Goal: Communication & Community: Ask a question

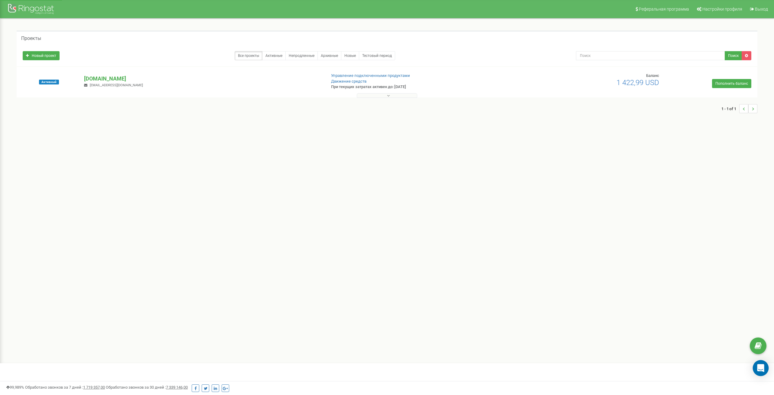
click at [757, 363] on div "Open Intercom Messenger" at bounding box center [761, 368] width 16 height 16
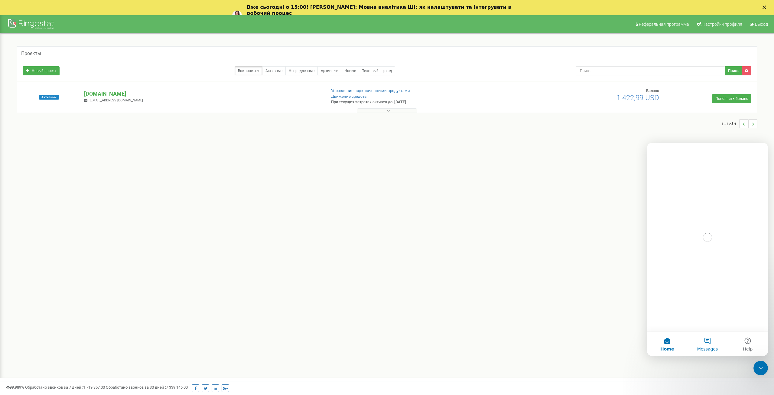
click at [708, 343] on button "Messages" at bounding box center [707, 343] width 40 height 24
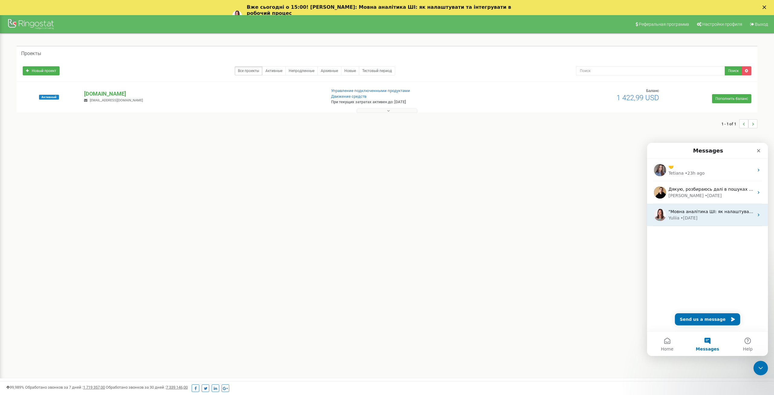
click at [707, 215] on div "Yuliia • 1w ago" at bounding box center [710, 218] width 85 height 6
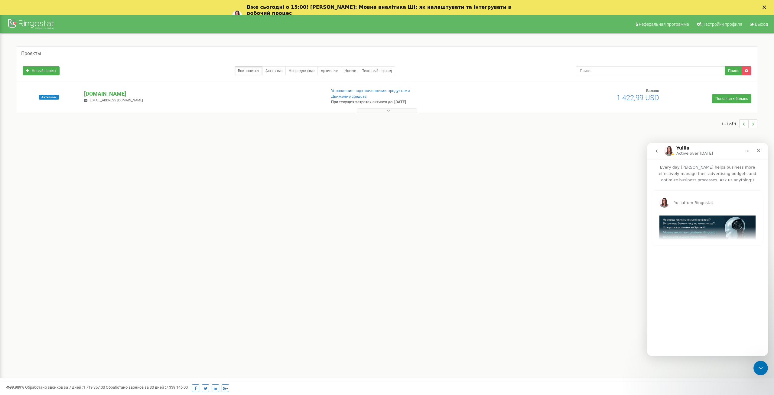
click at [655, 151] on icon "go back" at bounding box center [656, 150] width 5 height 5
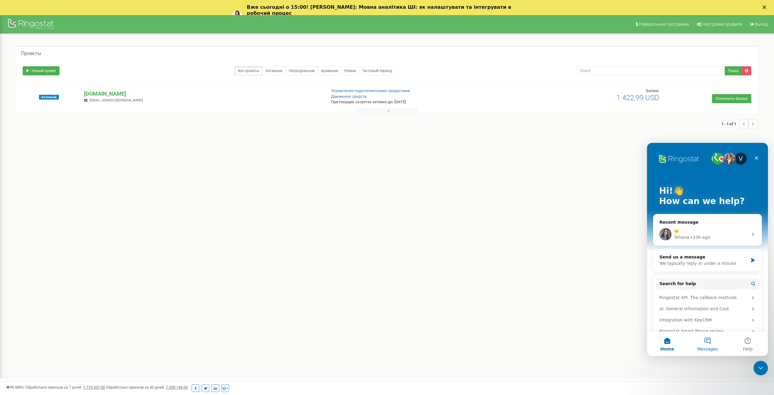
click at [709, 348] on span "Messages" at bounding box center [707, 348] width 21 height 4
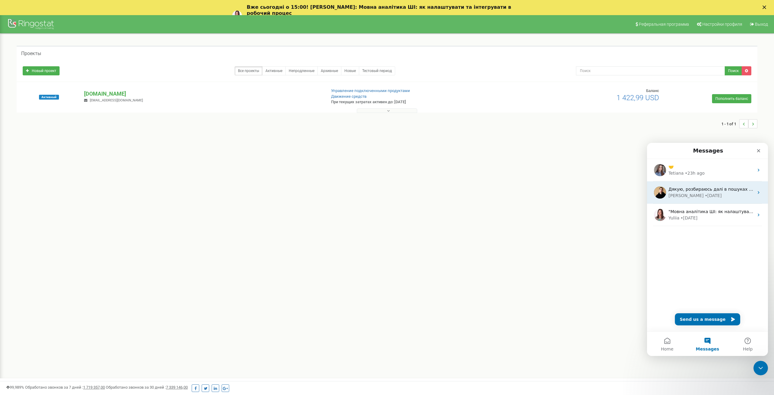
click at [701, 199] on div "Дякую, розбираюсь далі в пошуках причини проблеми. Vladyslav • 4d ago" at bounding box center [707, 192] width 121 height 22
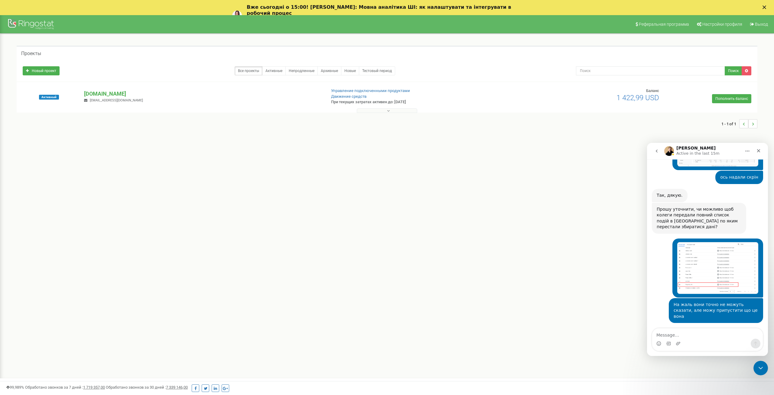
scroll to position [463, 0]
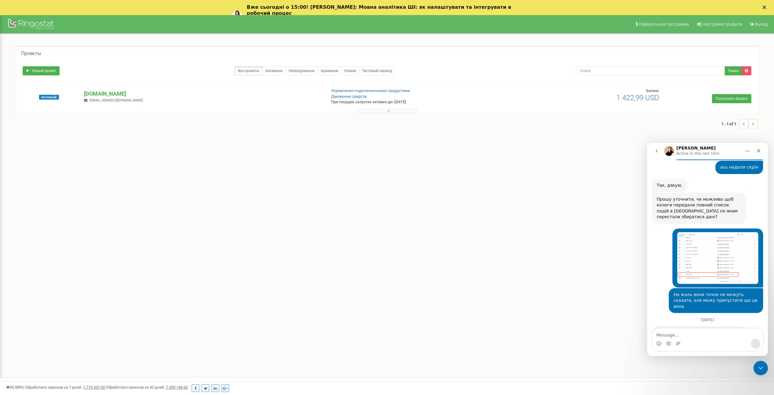
click at [656, 152] on icon "go back" at bounding box center [656, 150] width 5 height 5
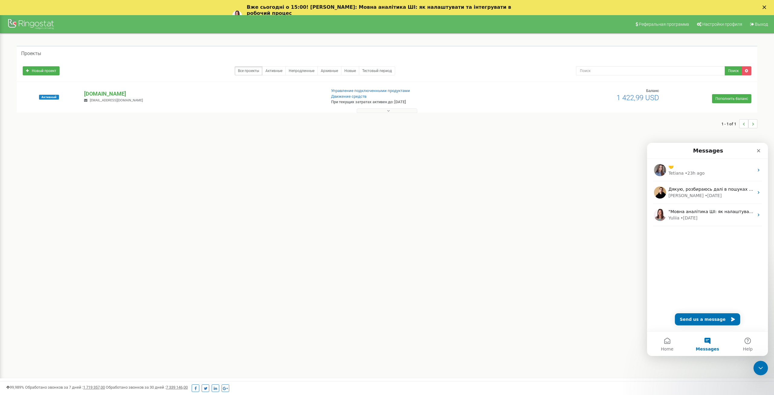
scroll to position [0, 0]
click at [685, 174] on div "• 23h ago" at bounding box center [695, 173] width 20 height 6
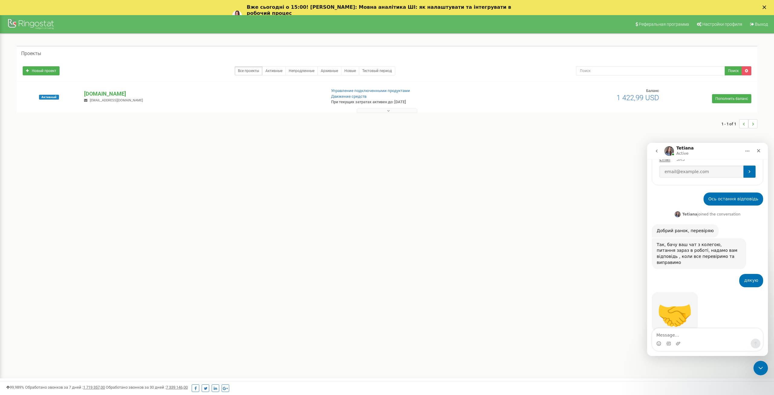
scroll to position [190, 0]
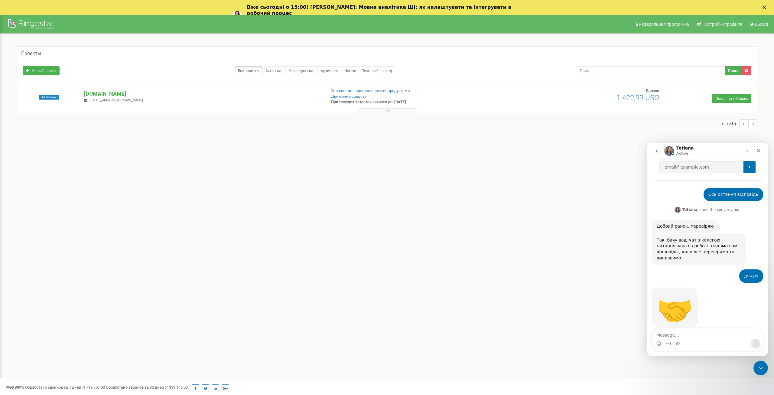
click at [658, 151] on icon "go back" at bounding box center [656, 150] width 5 height 5
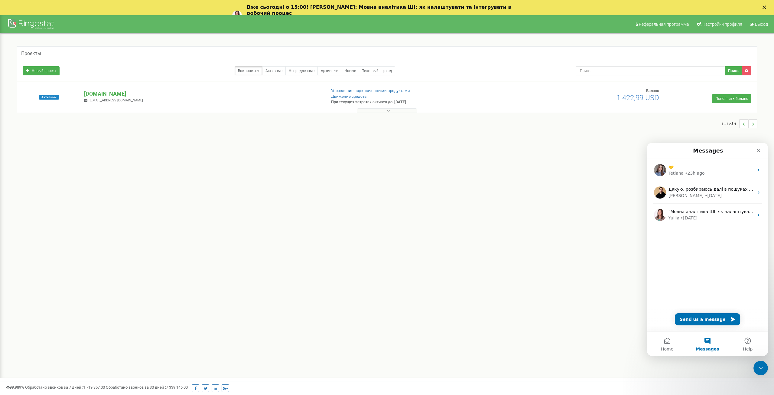
scroll to position [0, 0]
click at [697, 190] on span "Дякую, розбираюсь далі в пошуках причини проблеми." at bounding box center [730, 189] width 124 height 5
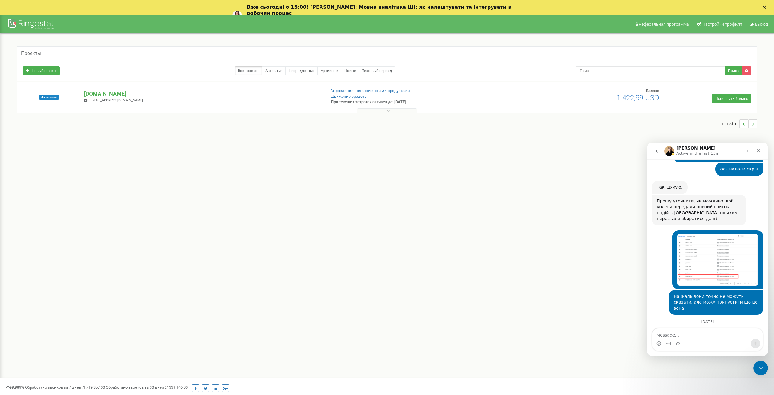
scroll to position [463, 0]
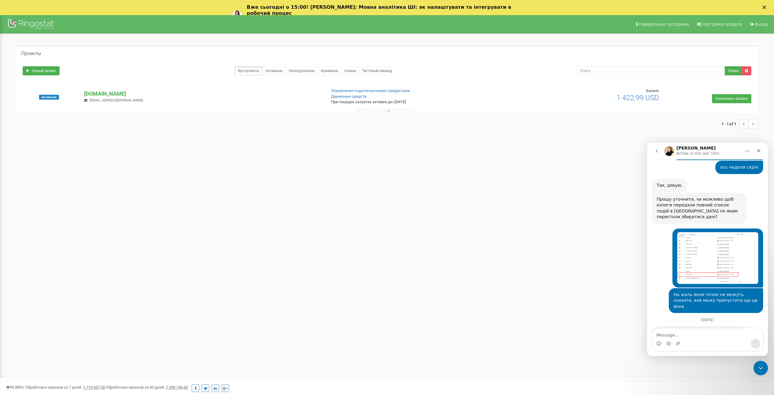
click at [708, 335] on textarea "Message…" at bounding box center [707, 333] width 111 height 10
type textarea "Добрий день. Все ще немає рішення?"
click at [93, 91] on p "[DOMAIN_NAME]" at bounding box center [202, 94] width 237 height 8
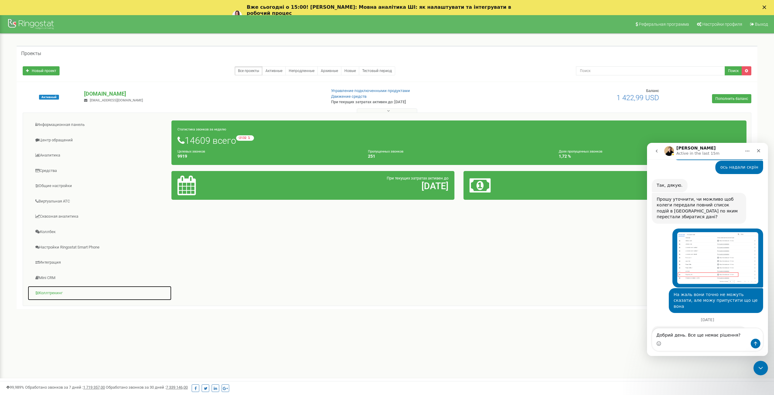
click at [46, 294] on link "Коллтрекинг" at bounding box center [100, 292] width 144 height 15
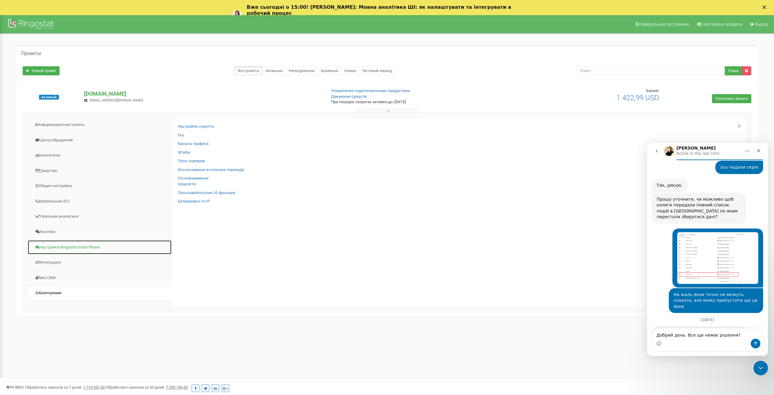
click at [54, 245] on link "Настройки Ringostat Smart Phone" at bounding box center [100, 247] width 144 height 15
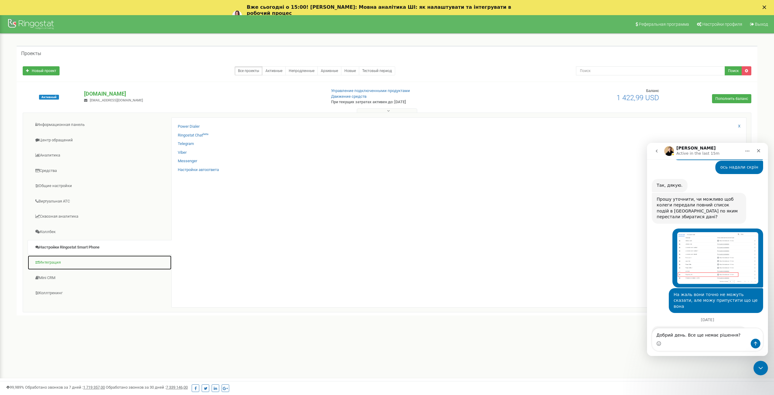
click at [49, 264] on link "Интеграция" at bounding box center [100, 262] width 144 height 15
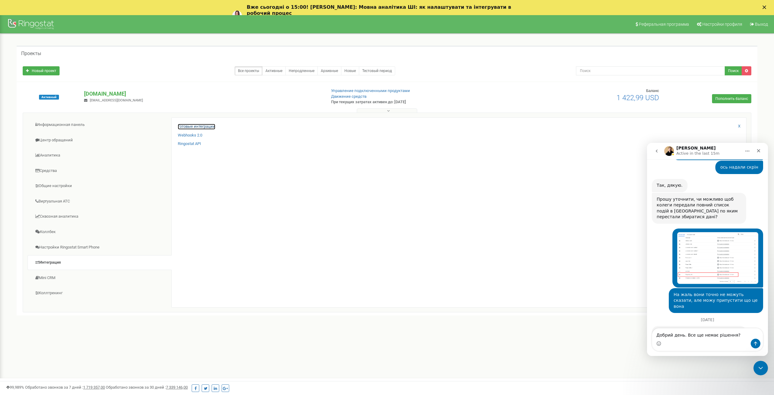
click at [196, 125] on link "Готовые интеграции" at bounding box center [196, 127] width 37 height 6
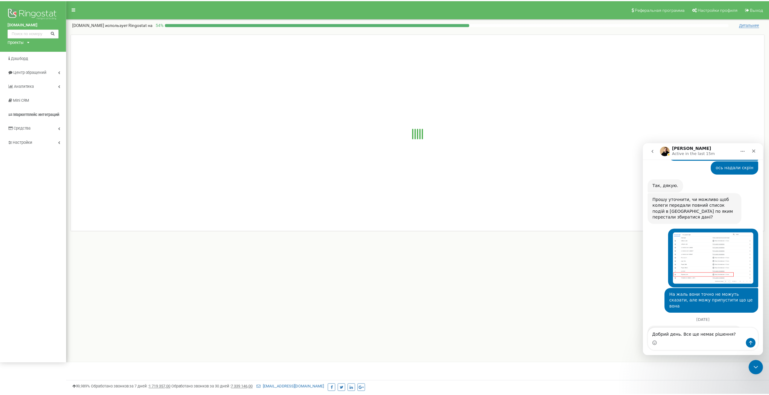
scroll to position [463, 0]
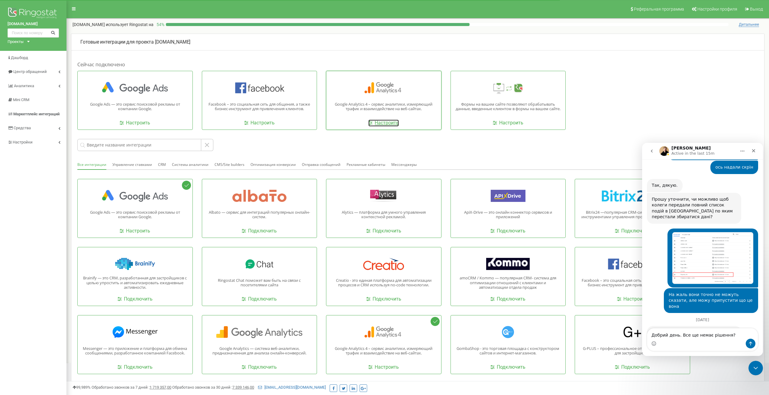
click at [382, 122] on link "Настроить" at bounding box center [384, 122] width 31 height 7
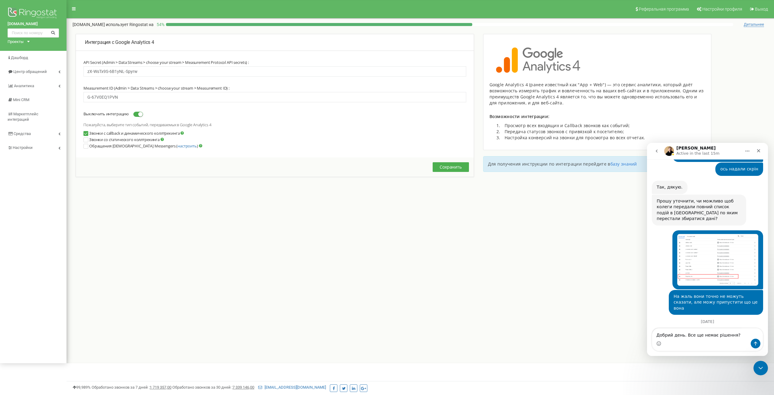
scroll to position [463, 0]
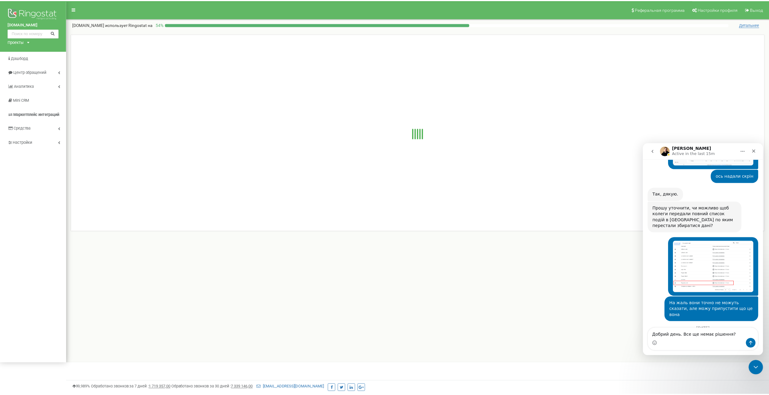
scroll to position [463, 0]
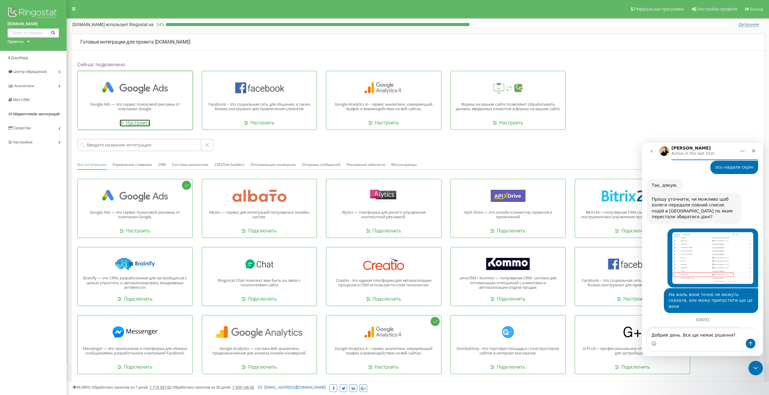
click at [139, 122] on link "Настроить" at bounding box center [135, 122] width 31 height 7
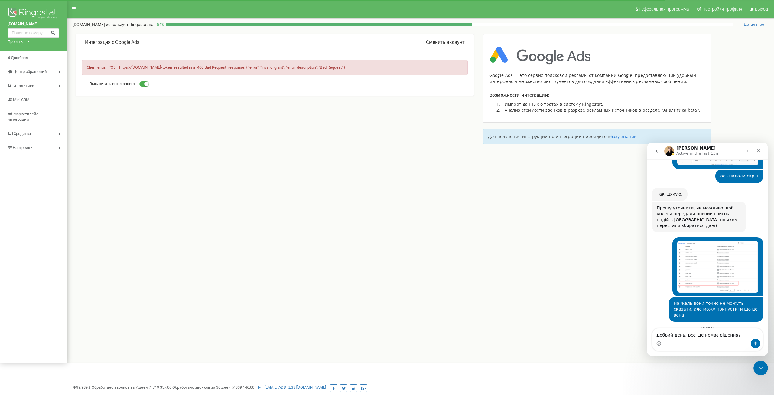
scroll to position [463, 0]
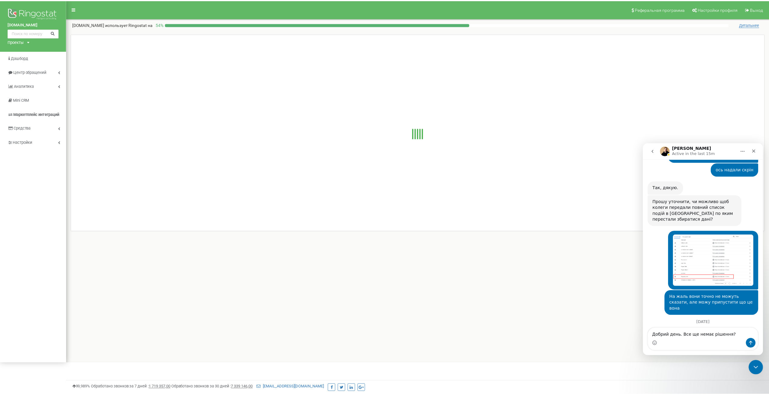
scroll to position [463, 0]
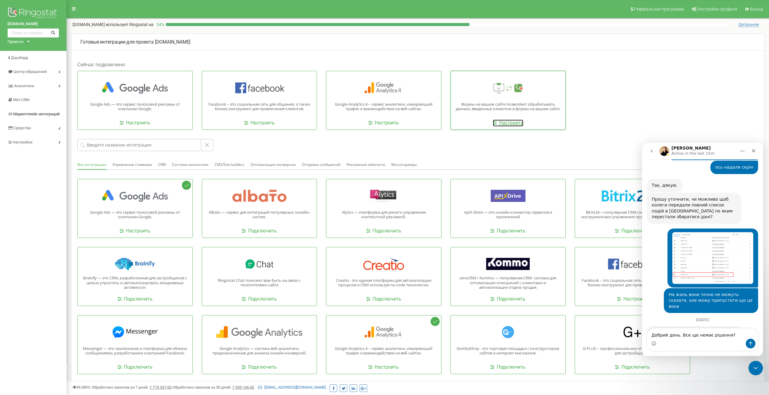
click at [500, 125] on link "Настроить" at bounding box center [508, 122] width 31 height 7
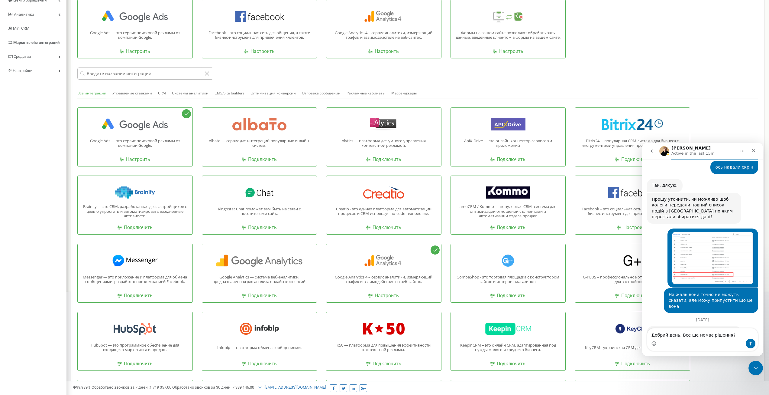
scroll to position [91, 0]
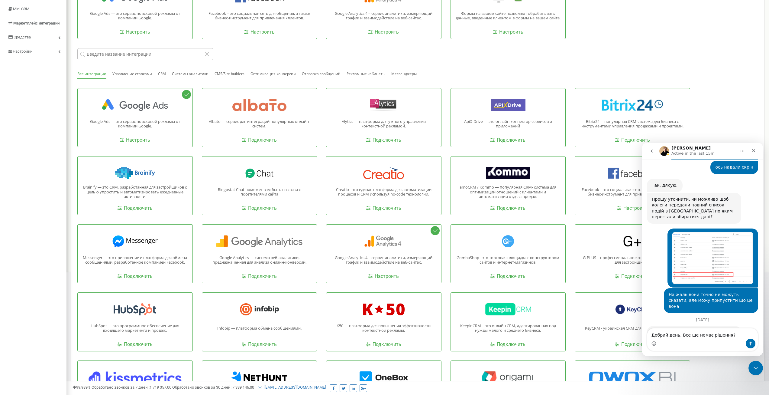
click at [681, 334] on textarea "Добрий день. Все ще немає рішення?" at bounding box center [703, 333] width 111 height 10
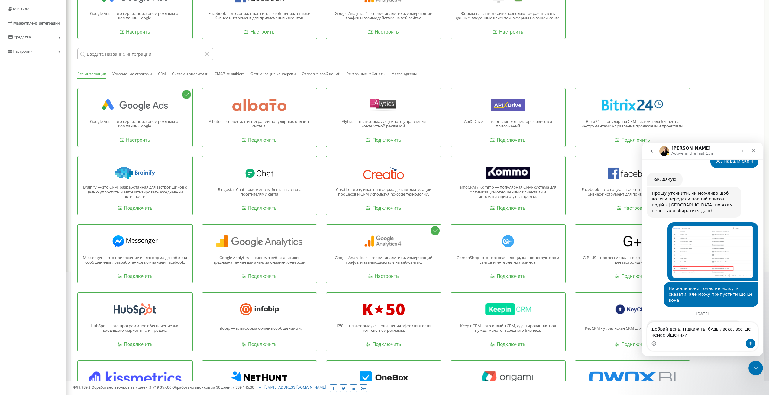
type textarea "Добрий день. Підкажіть, будь ласка, все ще немає рішення?"
click at [753, 344] on button "Send a message…" at bounding box center [751, 343] width 10 height 10
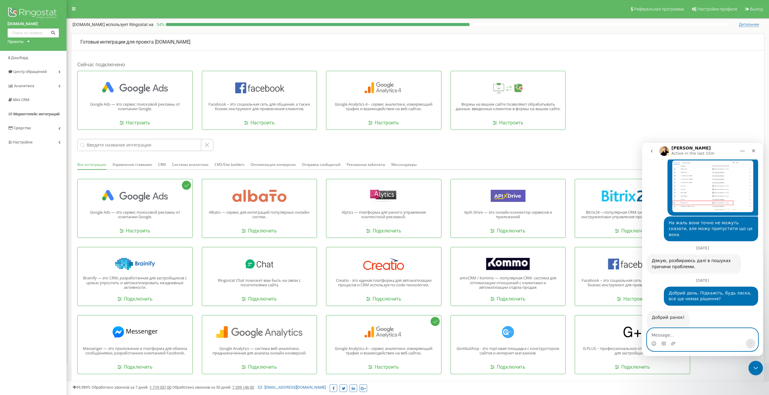
scroll to position [542, 0]
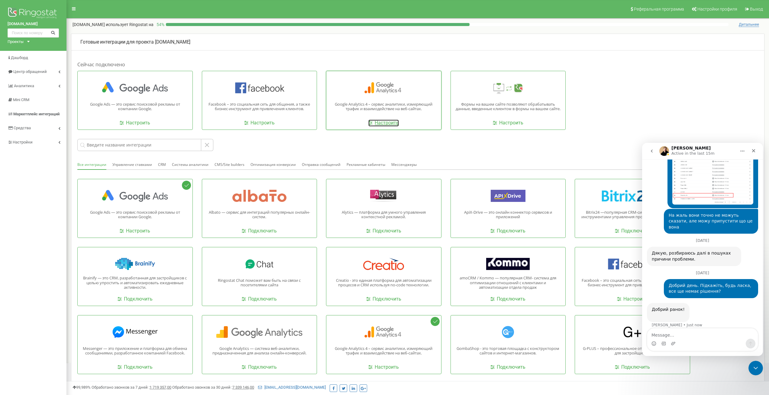
click at [385, 124] on link "Настроить" at bounding box center [384, 122] width 31 height 7
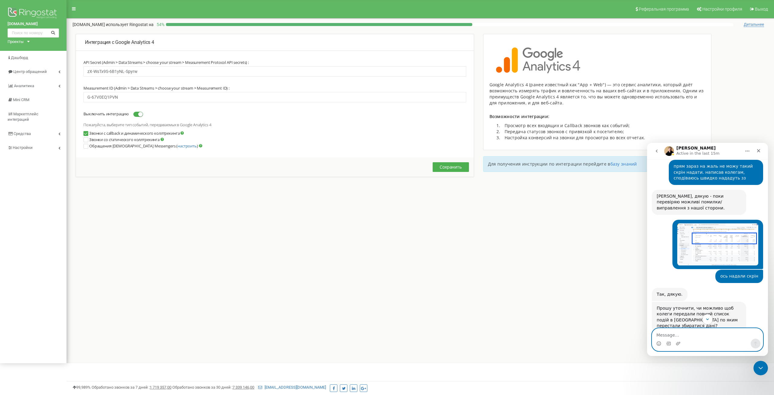
scroll to position [330, 0]
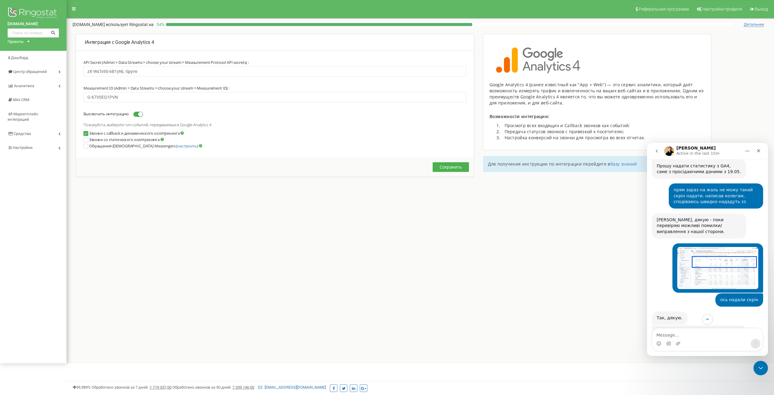
click at [708, 249] on img "user says…" at bounding box center [717, 268] width 81 height 42
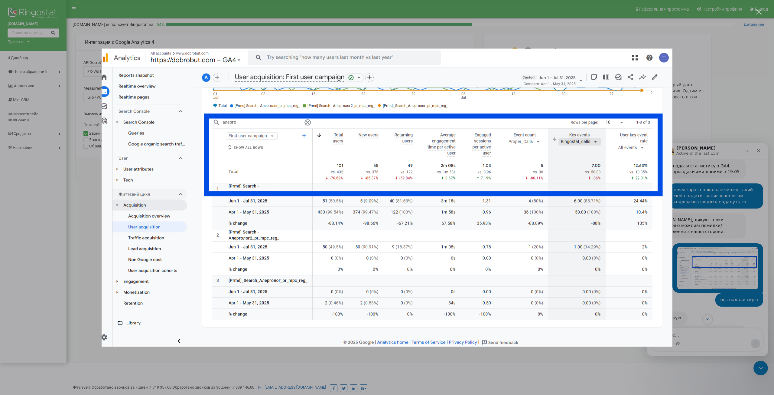
click at [662, 40] on div "Intercom messenger" at bounding box center [387, 197] width 774 height 395
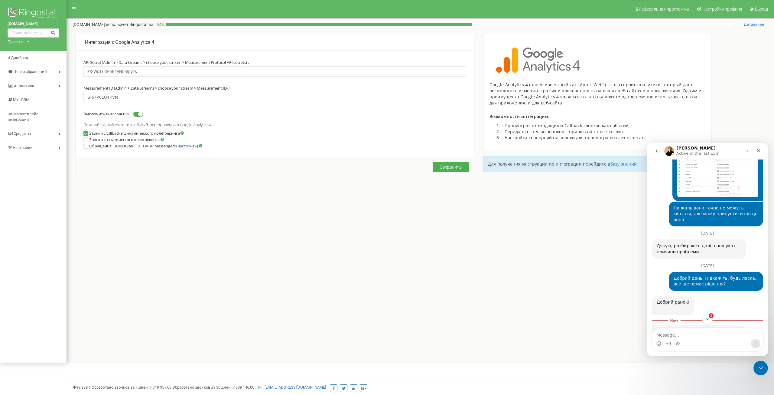
scroll to position [566, 0]
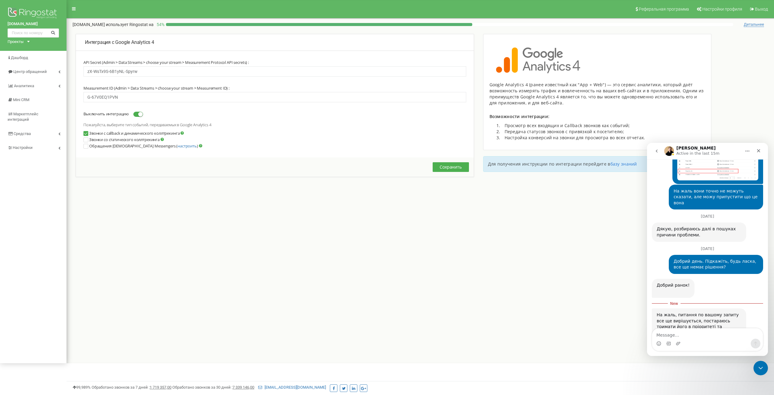
drag, startPoint x: 706, startPoint y: 300, endPoint x: 716, endPoint y: 307, distance: 12.5
click at [719, 312] on div "На жаль, питання по вашому запиту все ще вирішується, постараюсь тримати його в…" at bounding box center [699, 330] width 85 height 36
click at [658, 342] on icon "Emoji picker" at bounding box center [658, 343] width 5 height 5
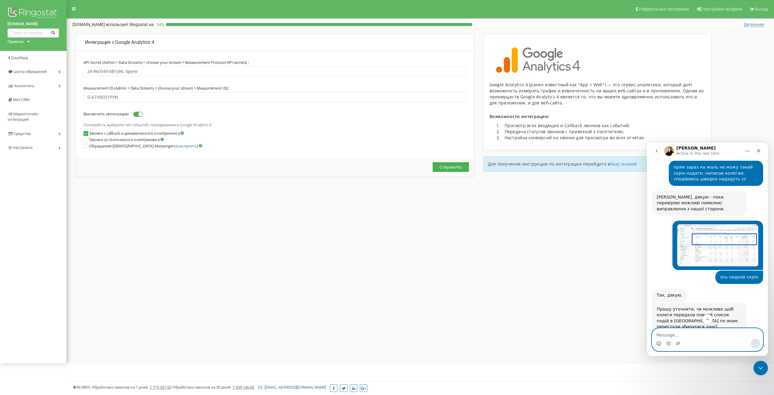
scroll to position [319, 0]
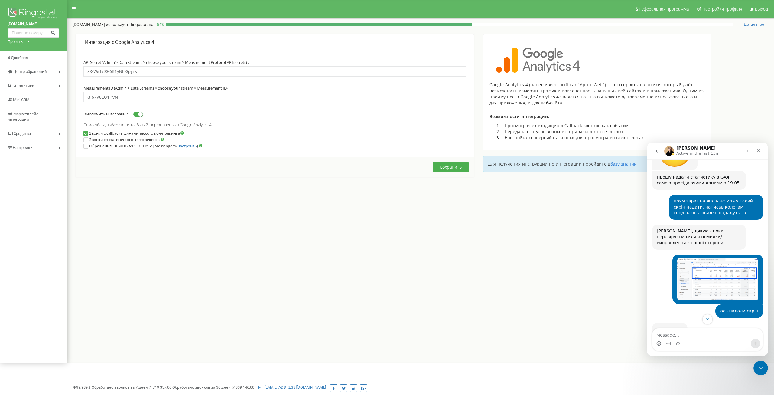
click at [707, 266] on img "user says…" at bounding box center [717, 279] width 81 height 42
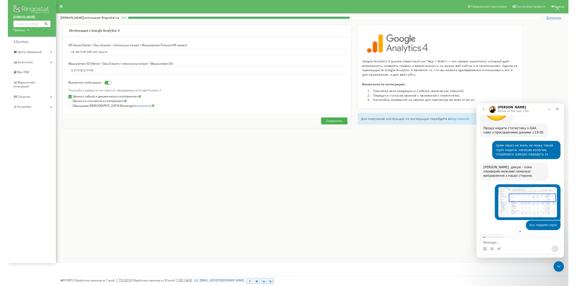
scroll to position [0, 0]
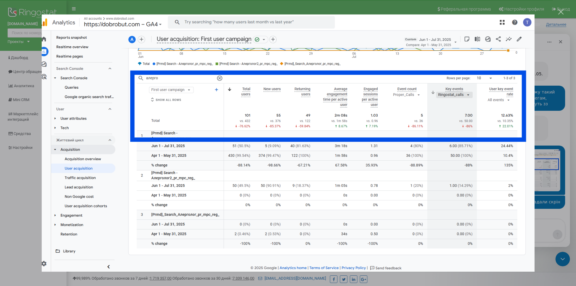
click at [561, 15] on div "Intercom messenger" at bounding box center [288, 143] width 576 height 286
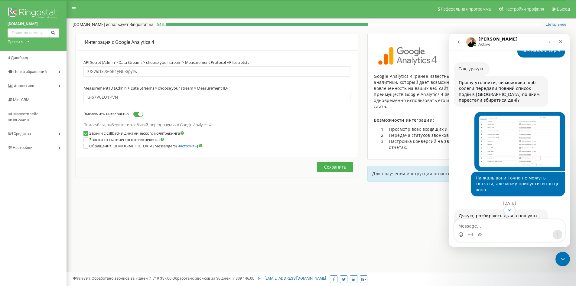
click at [511, 214] on button "Scroll to bottom" at bounding box center [509, 209] width 11 height 11
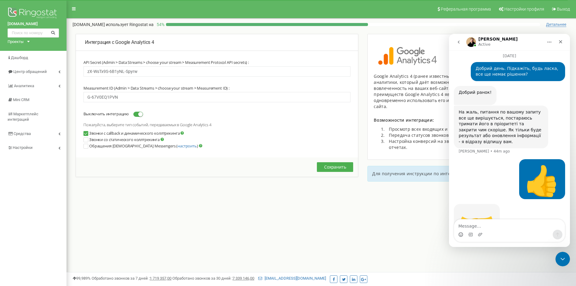
scroll to position [652, 0]
